Goal: Information Seeking & Learning: Learn about a topic

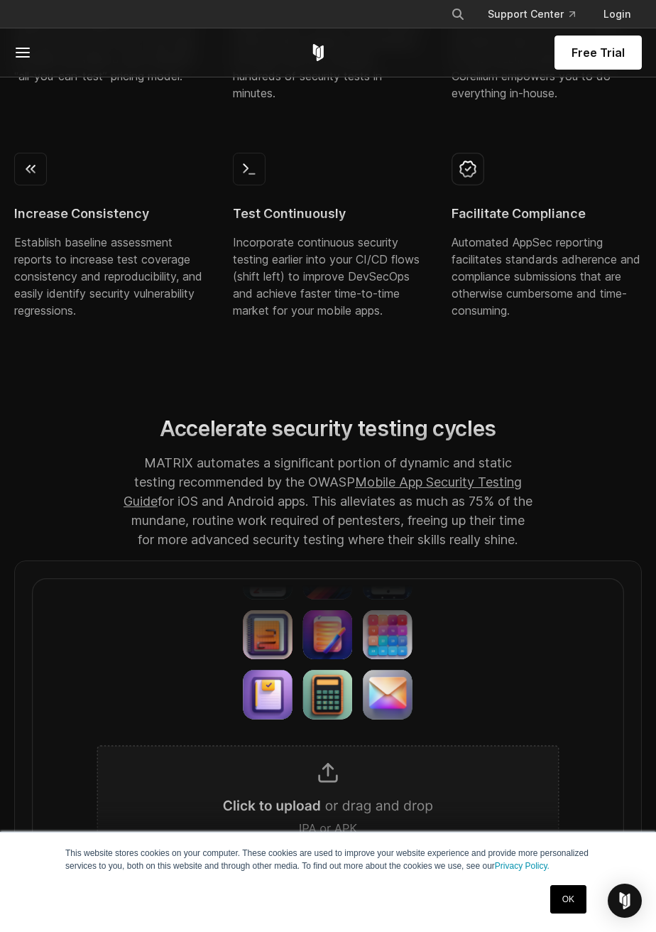
scroll to position [672, 0]
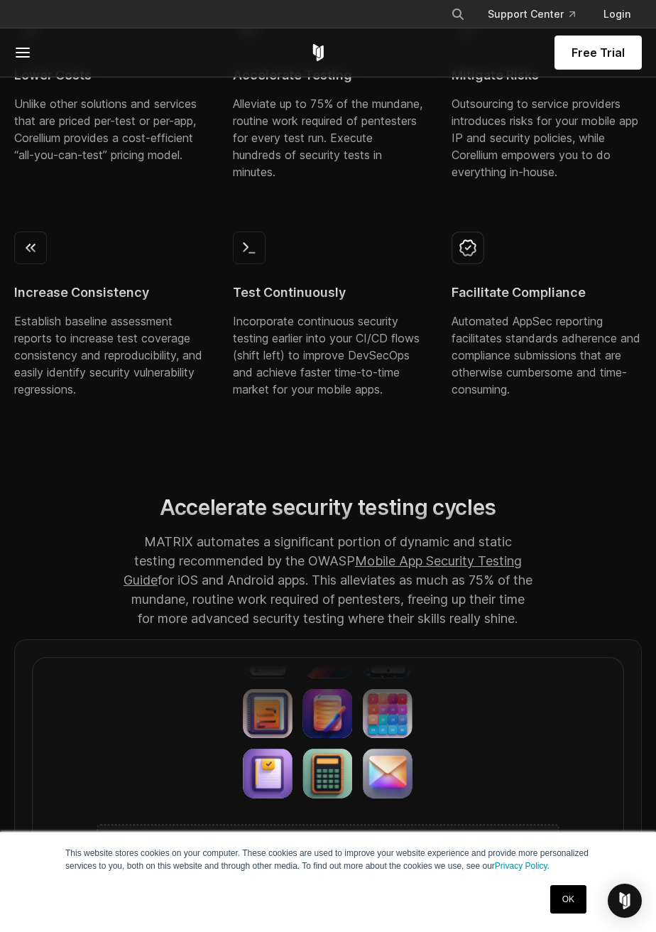
click at [300, 311] on div "Test Continuously Incorporate continuous security testing earlier into your CI/…" at bounding box center [328, 315] width 190 height 166
click at [283, 301] on div "Test Continuously Incorporate continuous security testing earlier into your CI/…" at bounding box center [328, 315] width 190 height 166
click at [291, 286] on h4 "Test Continuously" at bounding box center [328, 292] width 190 height 17
click at [284, 288] on h4 "Test Continuously" at bounding box center [328, 292] width 190 height 17
click at [263, 292] on h4 "Test Continuously" at bounding box center [328, 292] width 190 height 17
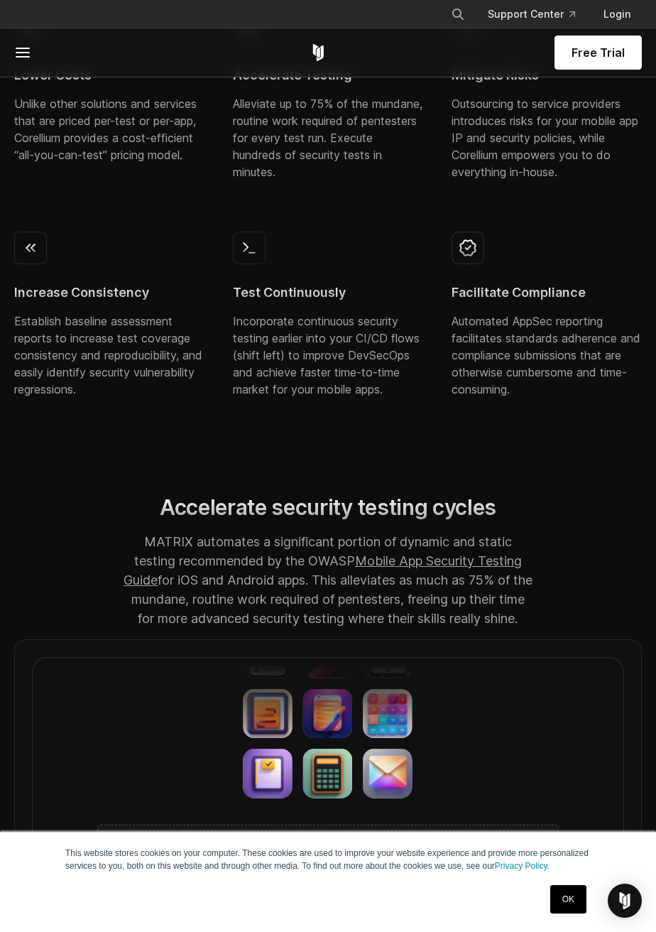
click at [236, 264] on img at bounding box center [249, 248] width 33 height 33
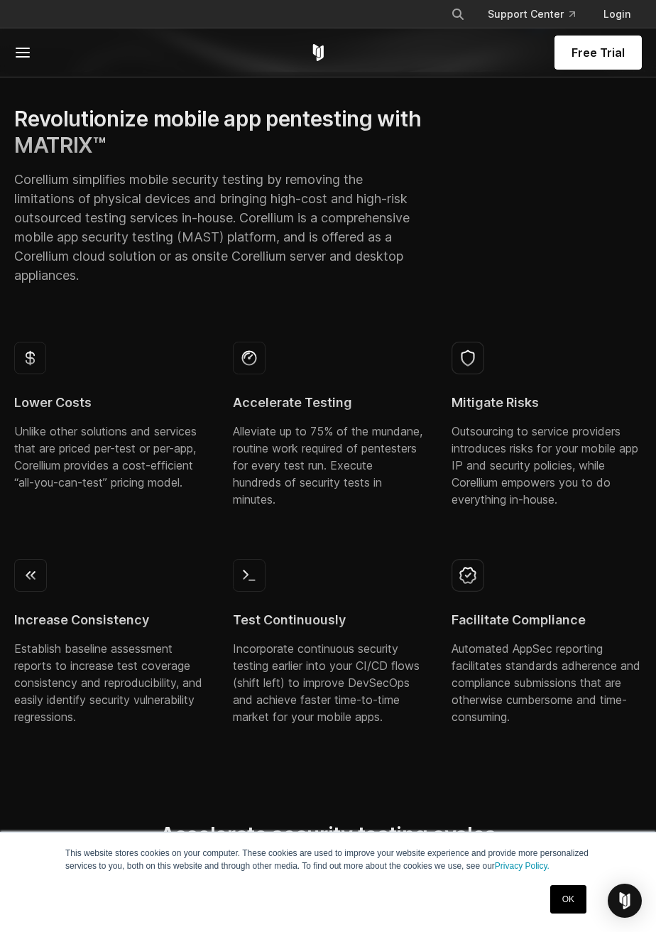
scroll to position [305, 0]
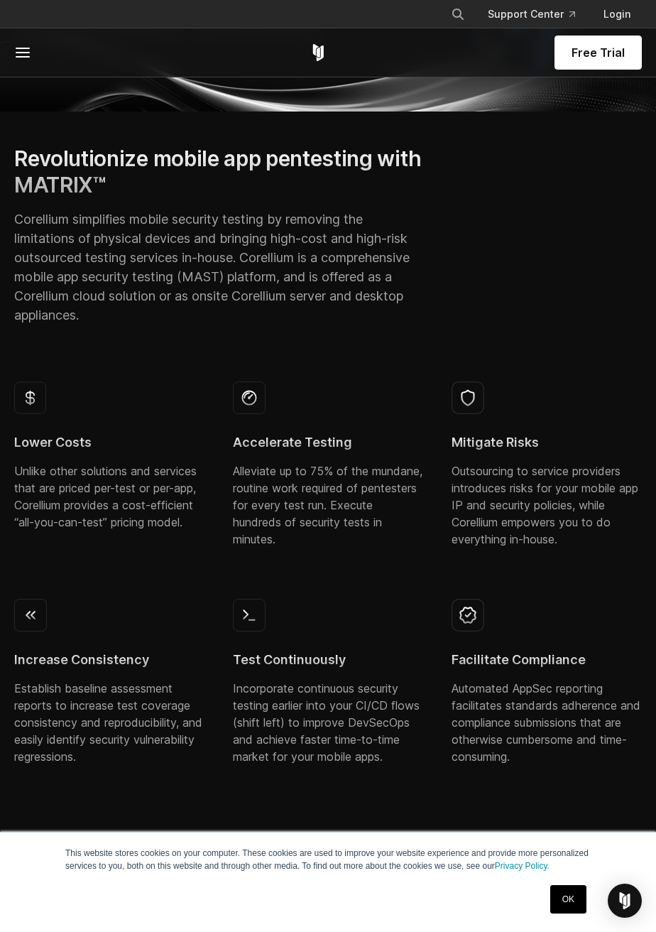
click at [336, 445] on h4 "Accelerate Testing" at bounding box center [328, 442] width 190 height 17
click at [342, 484] on p "Alleviate up to 75% of the mundane, routine work required of pentesters for eve…" at bounding box center [328, 504] width 190 height 85
click at [508, 448] on h4 "Mitigate Risks" at bounding box center [547, 442] width 190 height 17
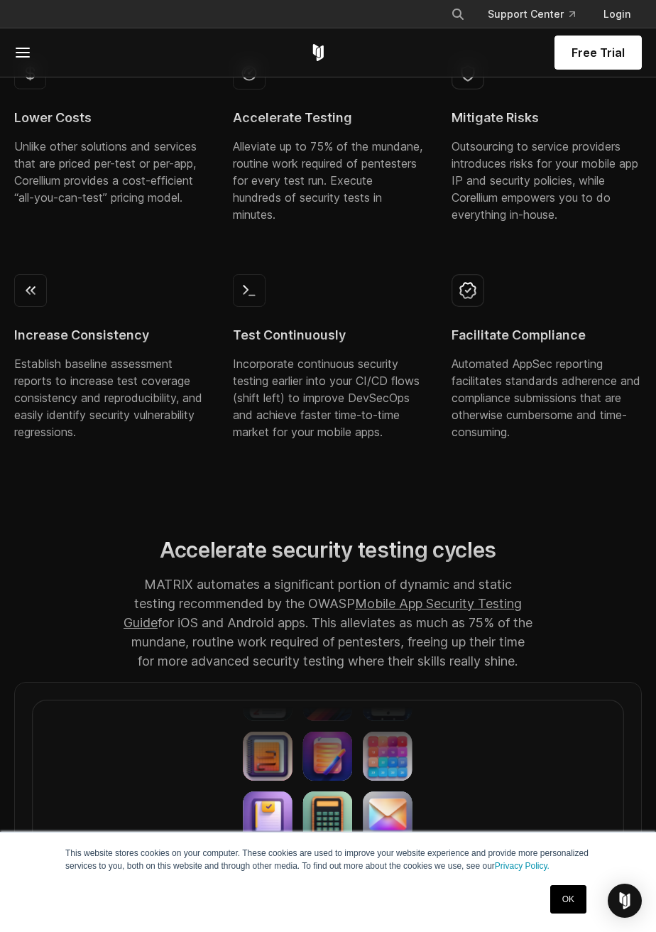
click at [598, 55] on span "Free Trial" at bounding box center [598, 52] width 53 height 17
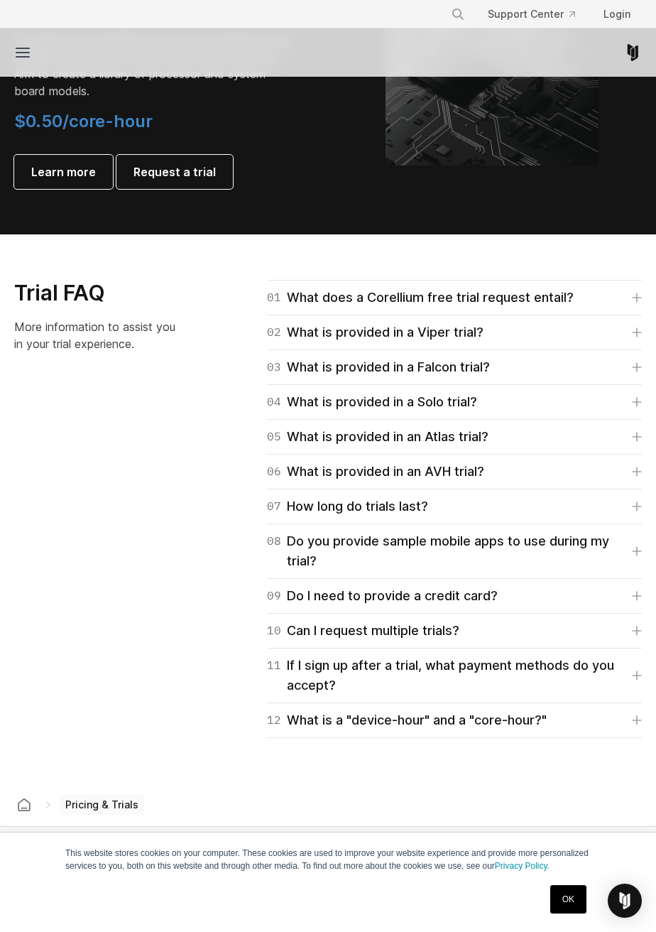
scroll to position [2284, 0]
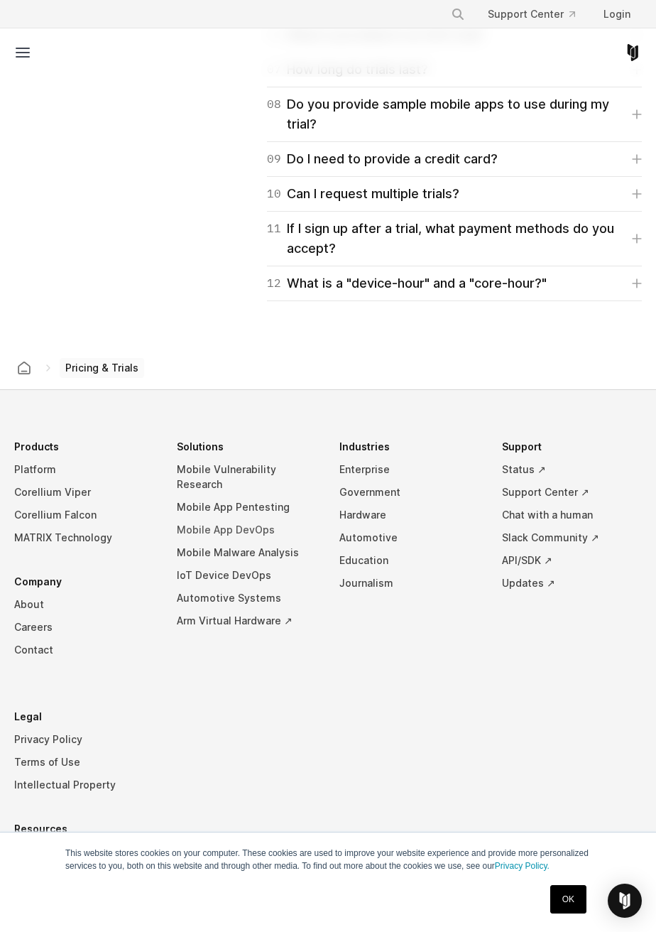
click at [252, 539] on link "Mobile App DevOps" at bounding box center [247, 530] width 140 height 23
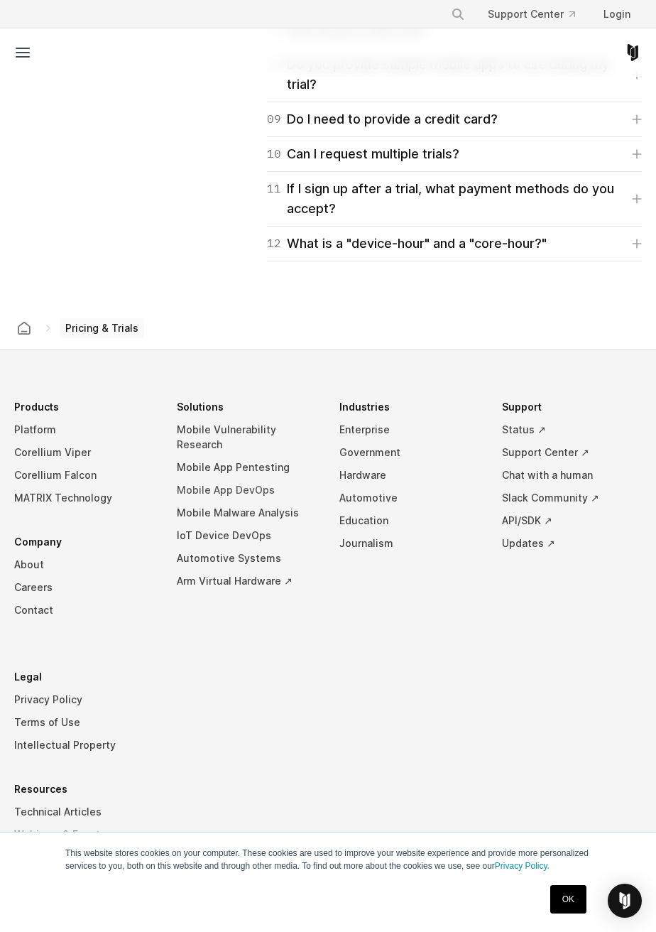
scroll to position [2352, 0]
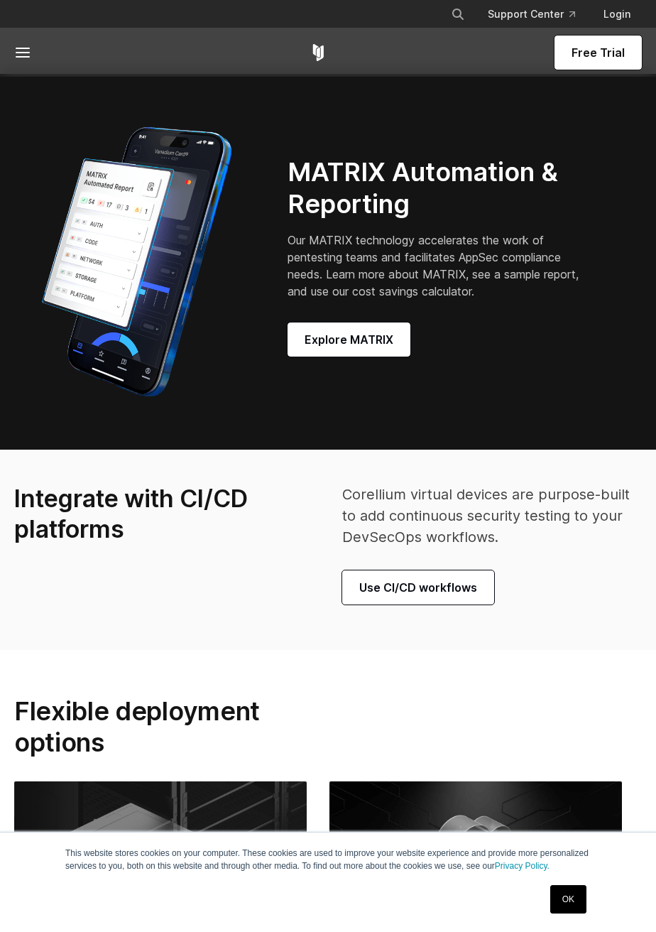
scroll to position [3384, 0]
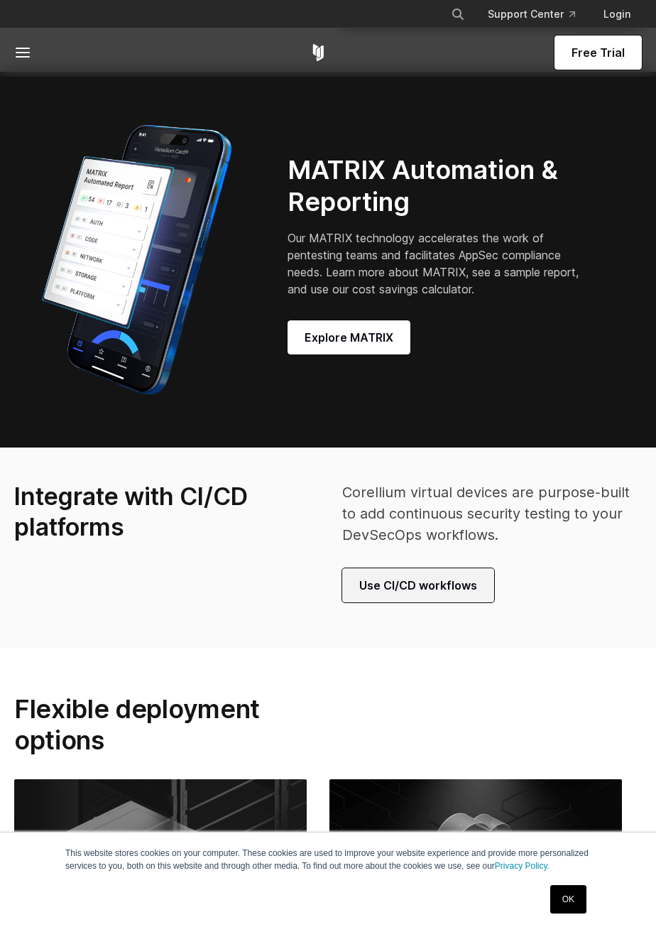
click at [407, 594] on span "Use CI/CD workflows" at bounding box center [418, 585] width 118 height 17
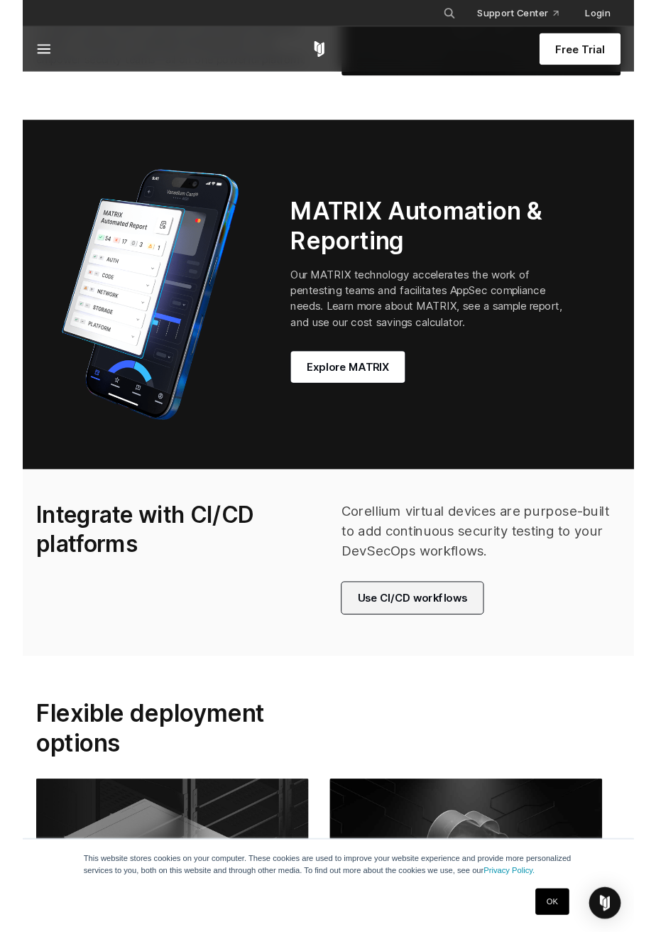
scroll to position [3388, 0]
